Goal: Task Accomplishment & Management: Manage account settings

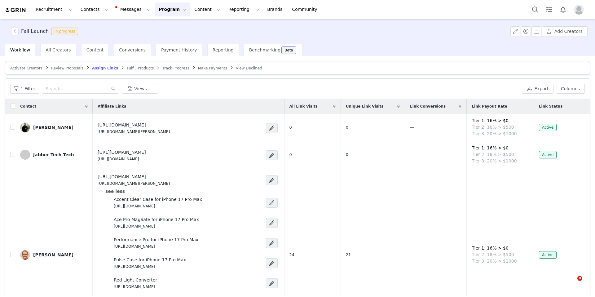
click at [155, 7] on button "Program Program" at bounding box center [172, 9] width 35 height 14
click at [167, 27] on p "Activations" at bounding box center [162, 27] width 24 height 7
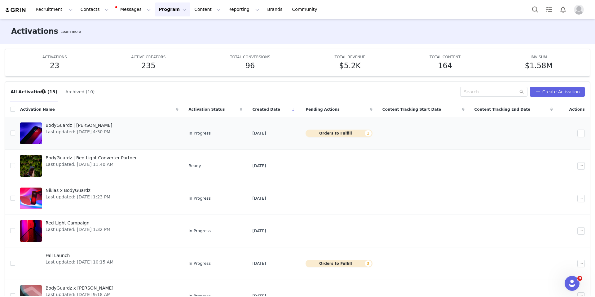
click at [92, 126] on span "BodyGuardz | [PERSON_NAME]" at bounding box center [79, 125] width 67 height 7
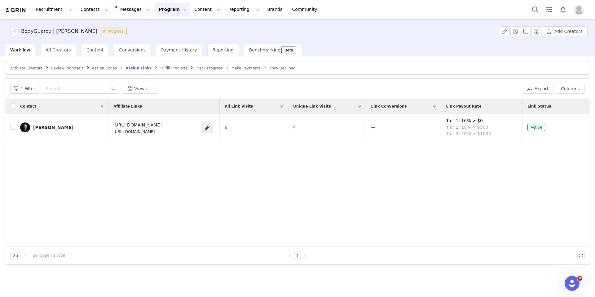
click at [162, 67] on span "Fulfill Products" at bounding box center [173, 68] width 27 height 4
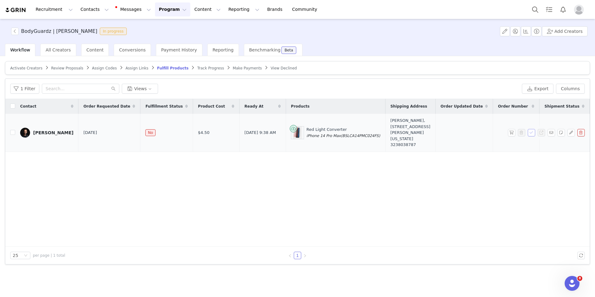
click at [533, 132] on button "button" at bounding box center [530, 132] width 7 height 7
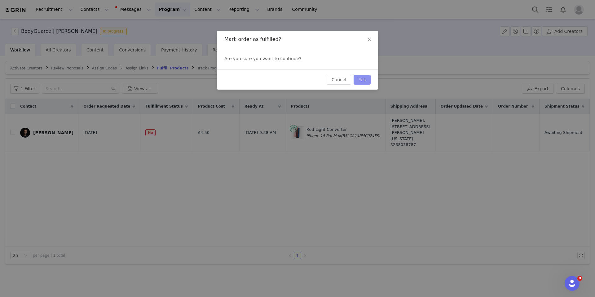
click at [360, 83] on button "Yes" at bounding box center [361, 80] width 17 height 10
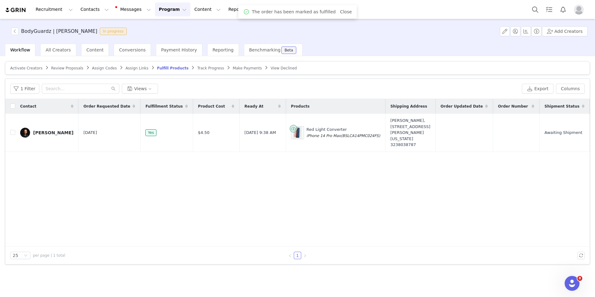
click at [129, 69] on span "Assign Links" at bounding box center [136, 68] width 23 height 4
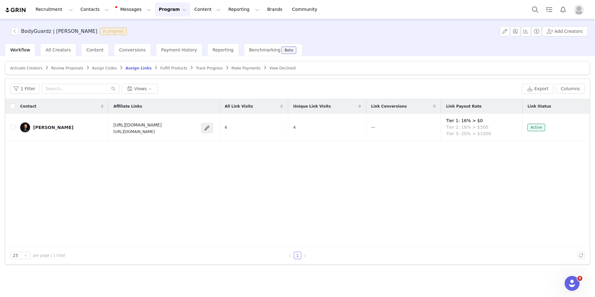
click at [155, 13] on button "Program Program" at bounding box center [172, 9] width 35 height 14
click at [159, 26] on p "Activations" at bounding box center [162, 27] width 24 height 7
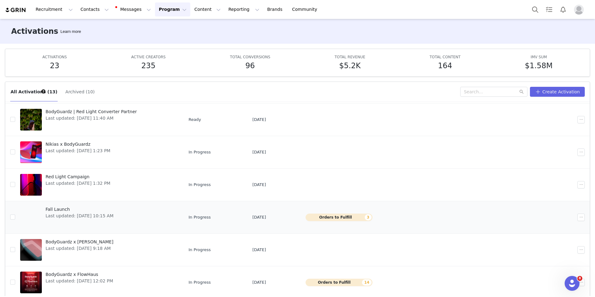
scroll to position [50, 0]
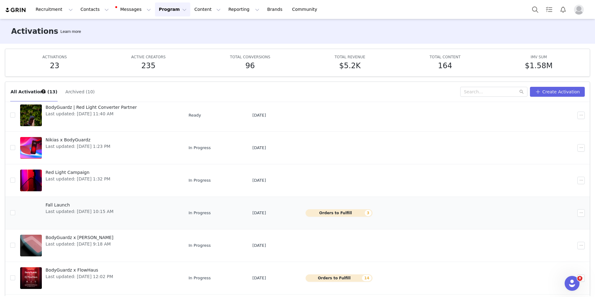
click at [71, 203] on span "Fall Launch" at bounding box center [80, 205] width 68 height 7
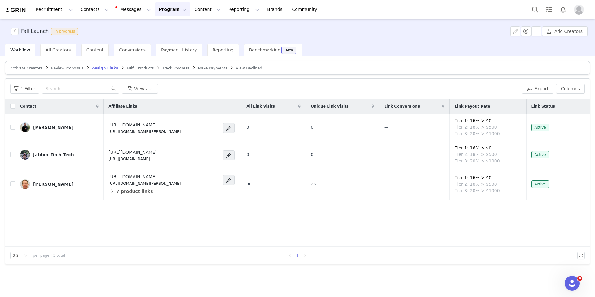
click at [133, 69] on span "Fulfill Products" at bounding box center [140, 68] width 27 height 4
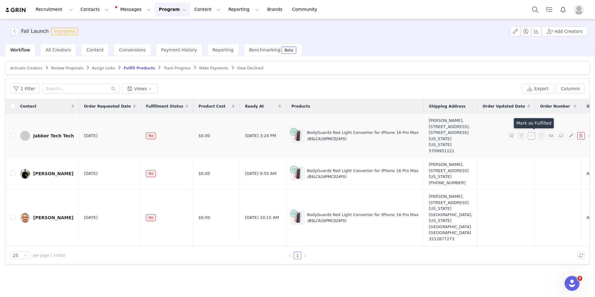
click at [530, 135] on button "button" at bounding box center [530, 135] width 7 height 7
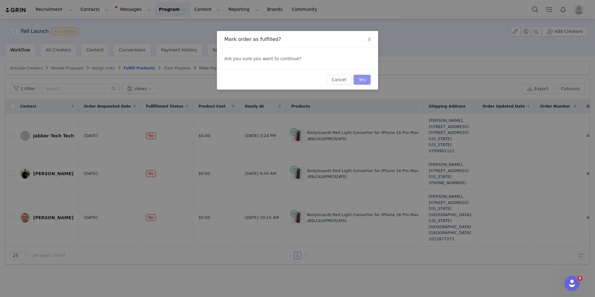
click at [364, 82] on button "Yes" at bounding box center [361, 80] width 17 height 10
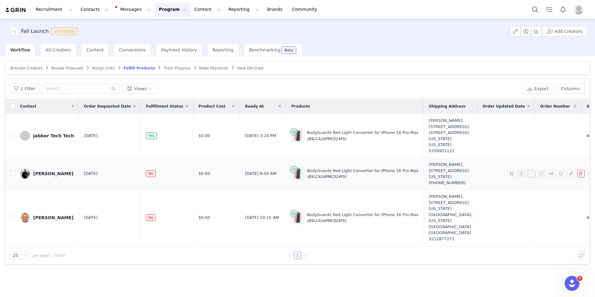
click at [531, 177] on button "button" at bounding box center [530, 173] width 7 height 7
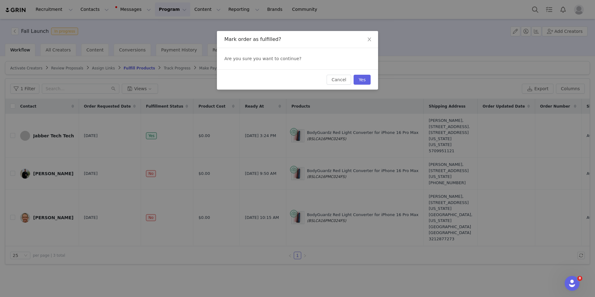
click at [372, 83] on div "Cancel Yes" at bounding box center [297, 79] width 161 height 20
click at [363, 80] on button "Yes" at bounding box center [361, 80] width 17 height 10
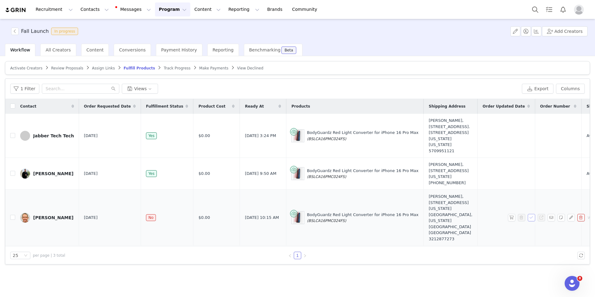
click at [530, 221] on button "button" at bounding box center [530, 217] width 7 height 7
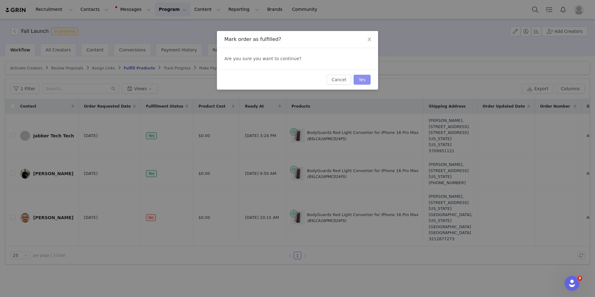
click at [357, 81] on button "Yes" at bounding box center [361, 80] width 17 height 10
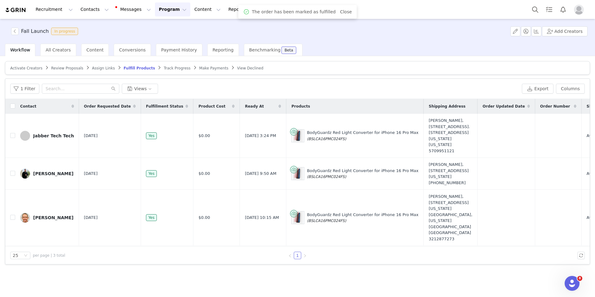
click at [100, 68] on span "Assign Links" at bounding box center [103, 68] width 23 height 4
